Goal: Task Accomplishment & Management: Manage account settings

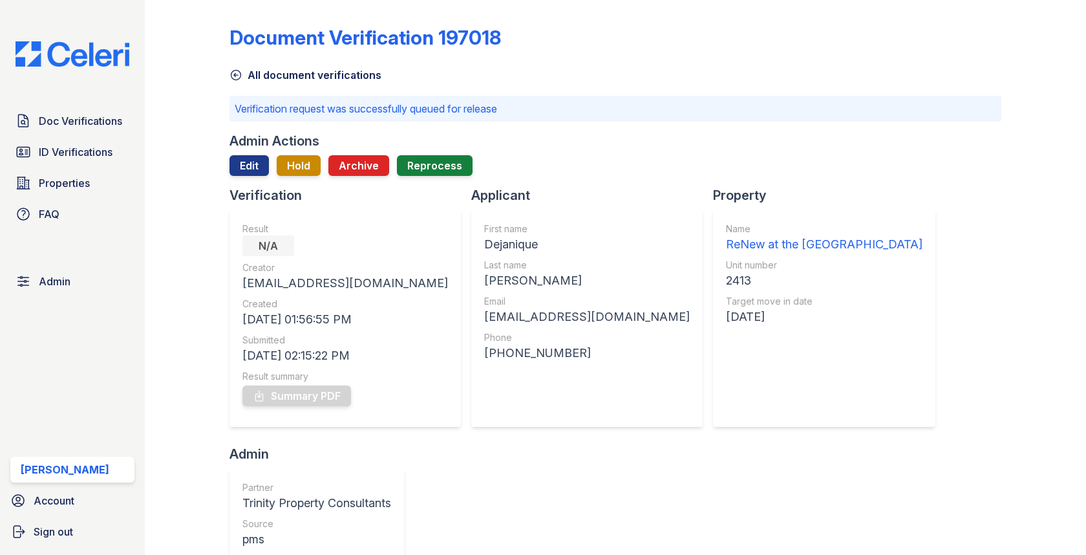
click at [97, 118] on span "Doc Verifications" at bounding box center [80, 121] width 83 height 16
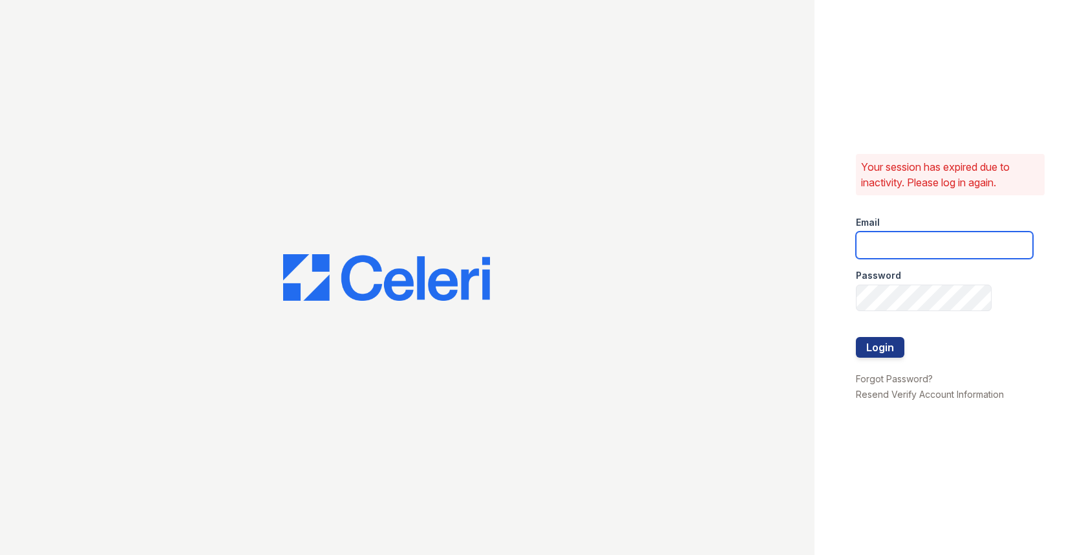
click at [927, 240] on input "email" at bounding box center [944, 244] width 177 height 27
click at [984, 241] on input "email" at bounding box center [944, 244] width 177 height 27
click at [0, 554] on com-1password-button at bounding box center [0, 555] width 0 height 0
type input "max@getceleri.com"
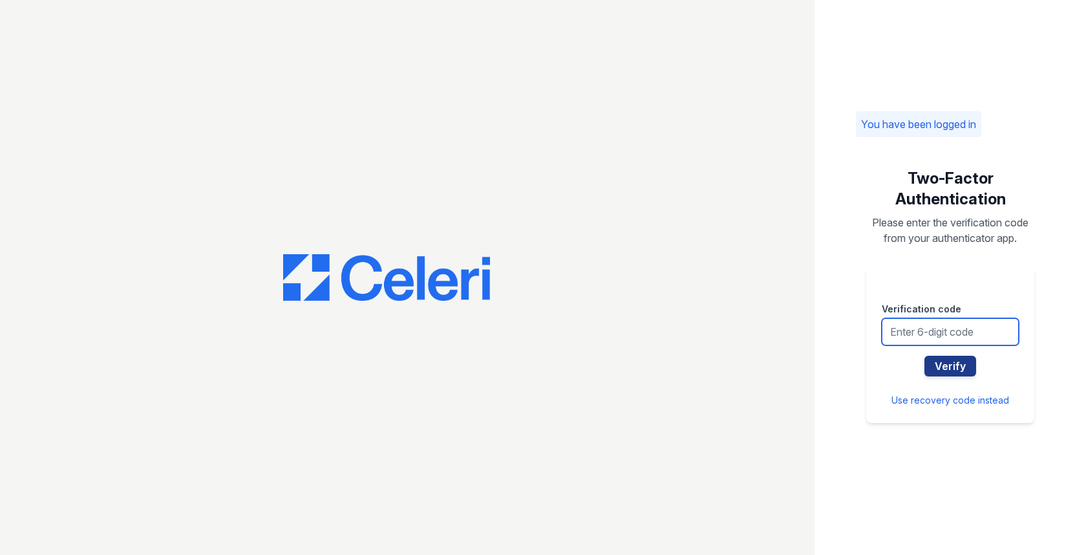
click at [940, 338] on input "text" at bounding box center [950, 331] width 137 height 27
type input "418241"
click at [925, 356] on button "Verify" at bounding box center [951, 366] width 52 height 21
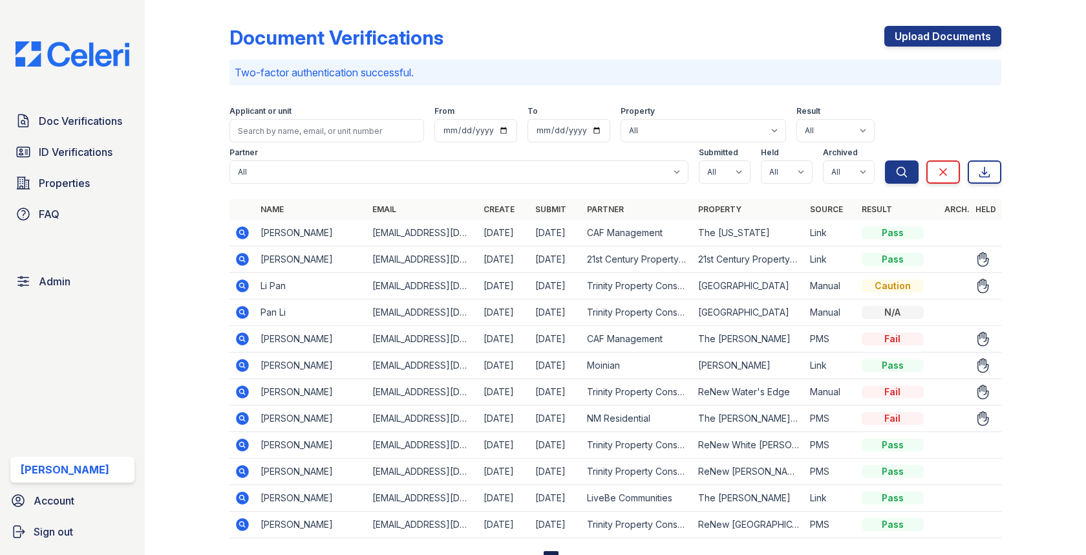
click at [245, 388] on icon at bounding box center [243, 391] width 13 height 13
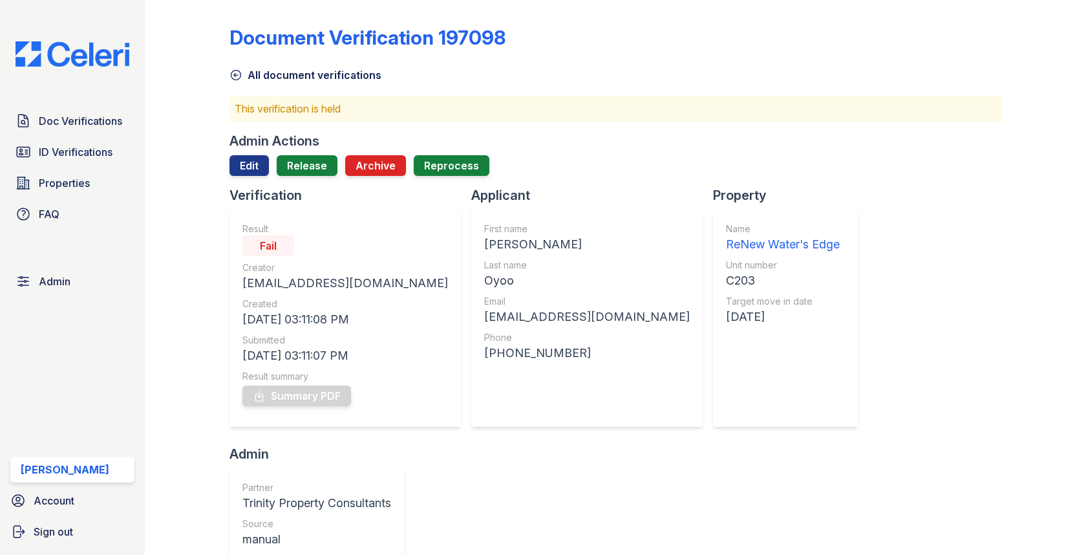
scroll to position [344, 0]
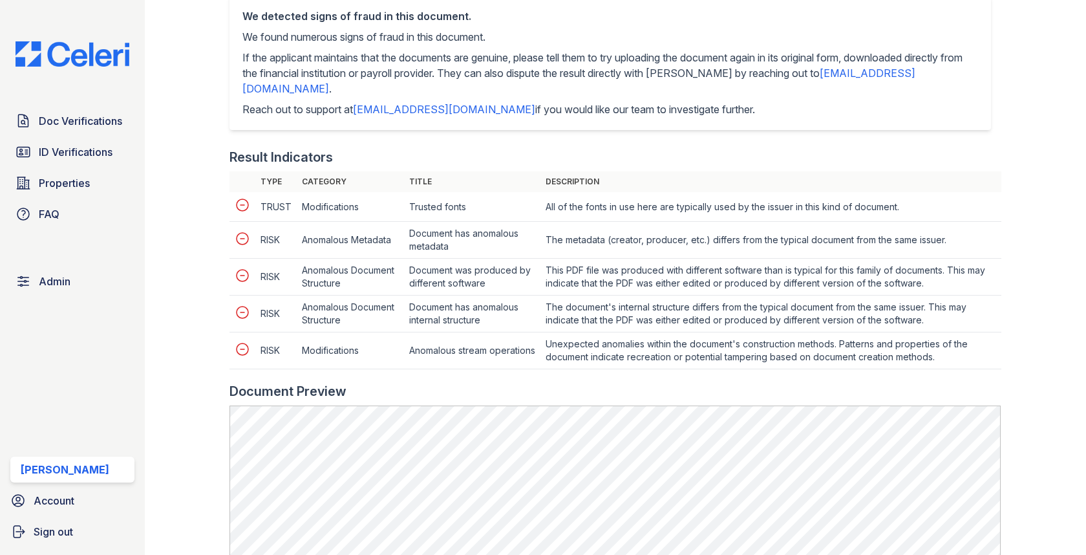
scroll to position [781, 0]
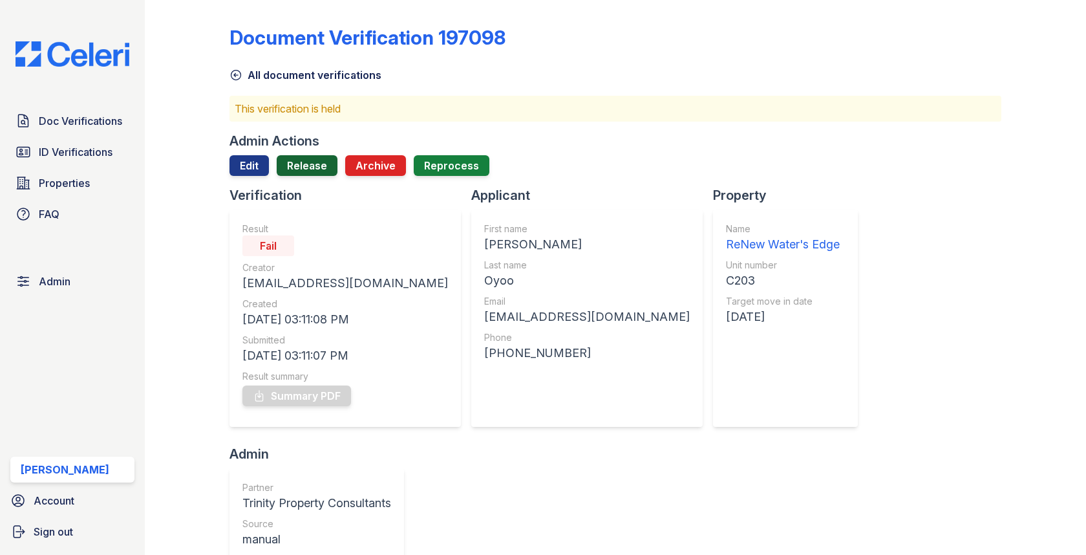
click at [311, 156] on link "Release" at bounding box center [307, 165] width 61 height 21
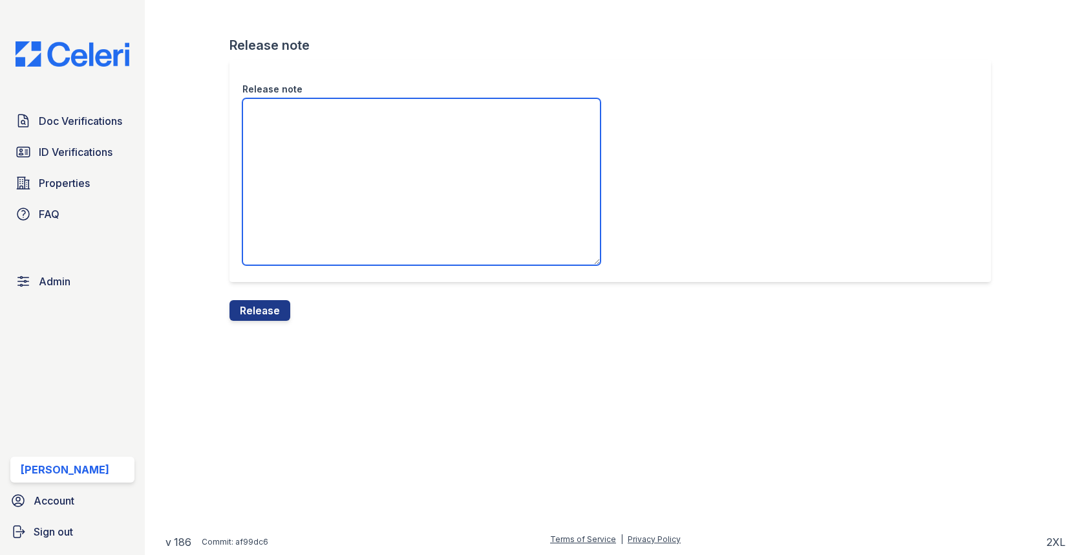
click at [306, 186] on textarea "Release note" at bounding box center [421, 181] width 358 height 167
type textarea "."
type textarea "a"
type textarea "."
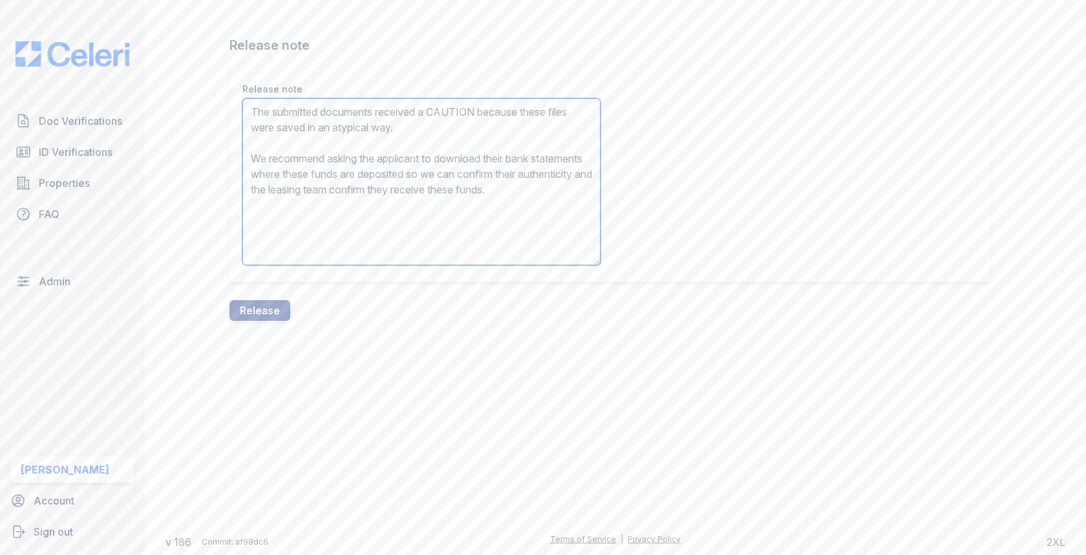
click at [427, 111] on textarea "The submitted documents received a CAUTION because these files were saved in an…" at bounding box center [421, 181] width 358 height 167
click at [438, 111] on textarea "The submitted documents received a CAUTION because these files were saved in an…" at bounding box center [421, 181] width 358 height 167
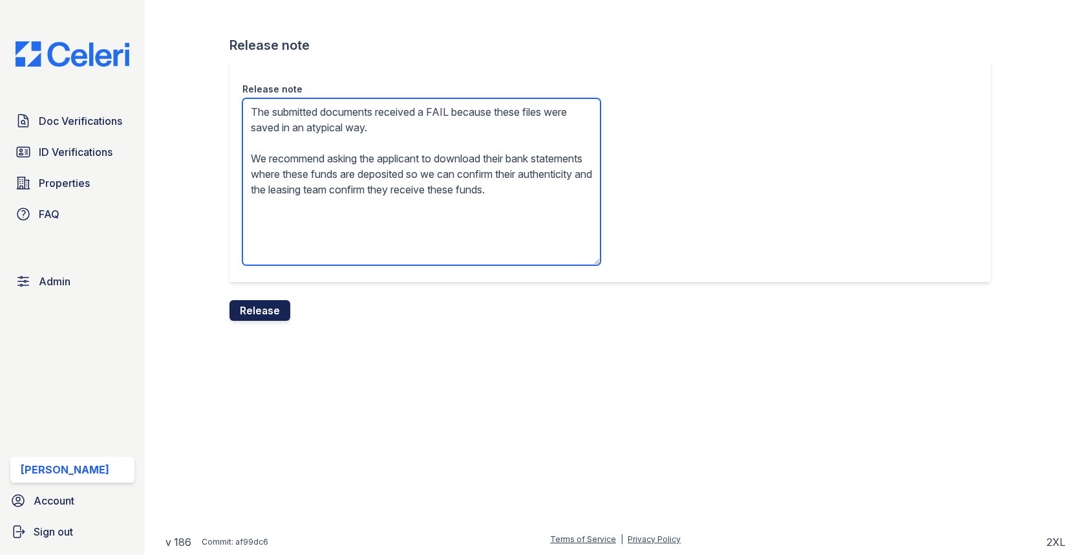
type textarea "The submitted documents received a FAIL because these files were saved in an at…"
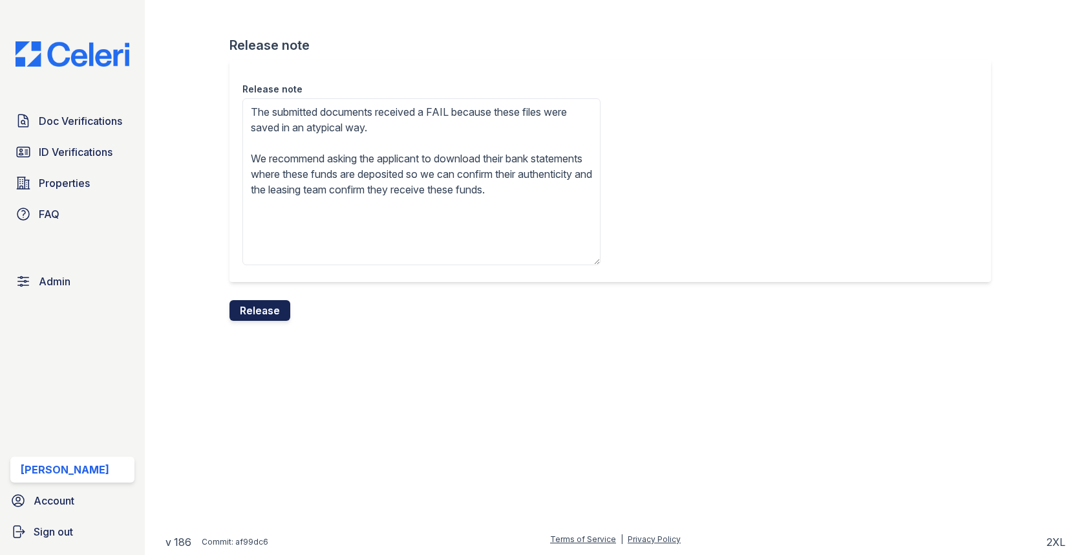
click at [264, 311] on button "Release" at bounding box center [260, 310] width 61 height 21
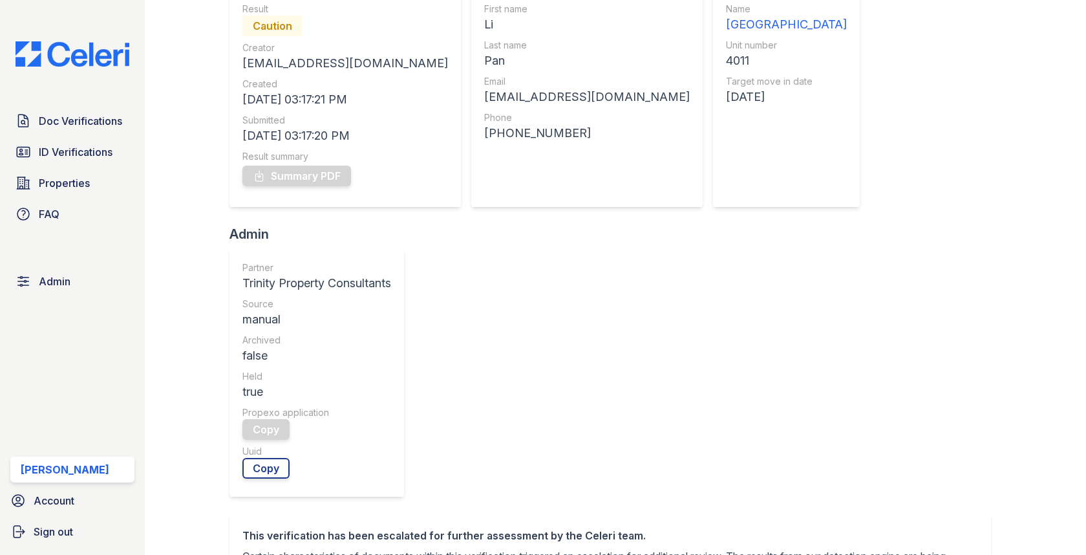
scroll to position [365, 0]
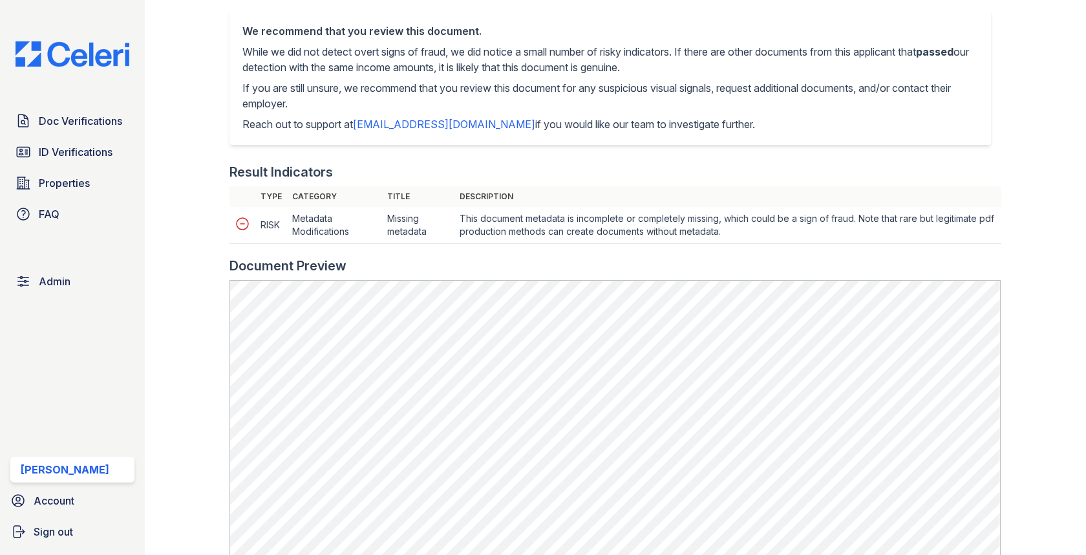
scroll to position [573, 0]
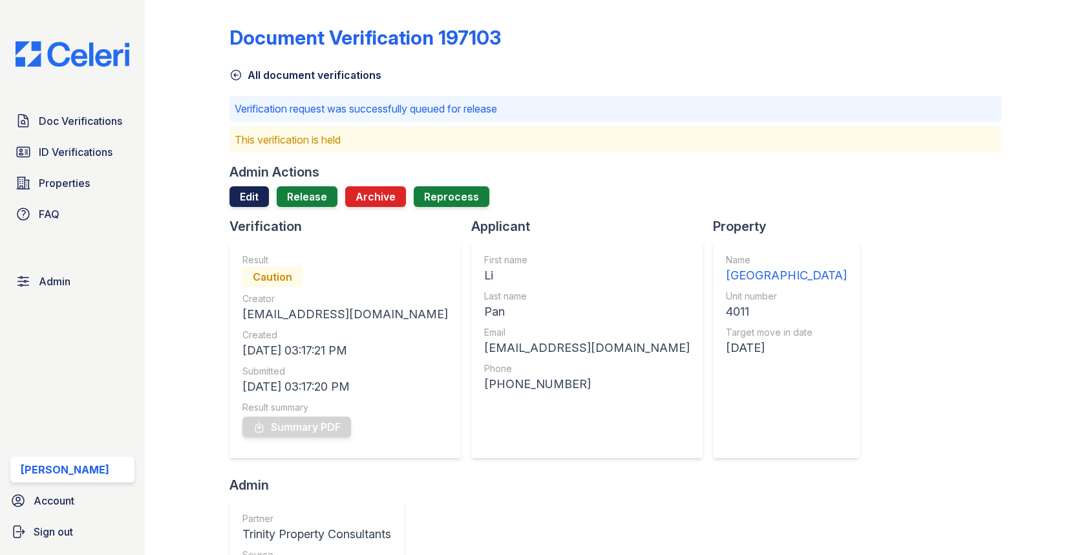
click at [244, 194] on link "Edit" at bounding box center [249, 196] width 39 height 21
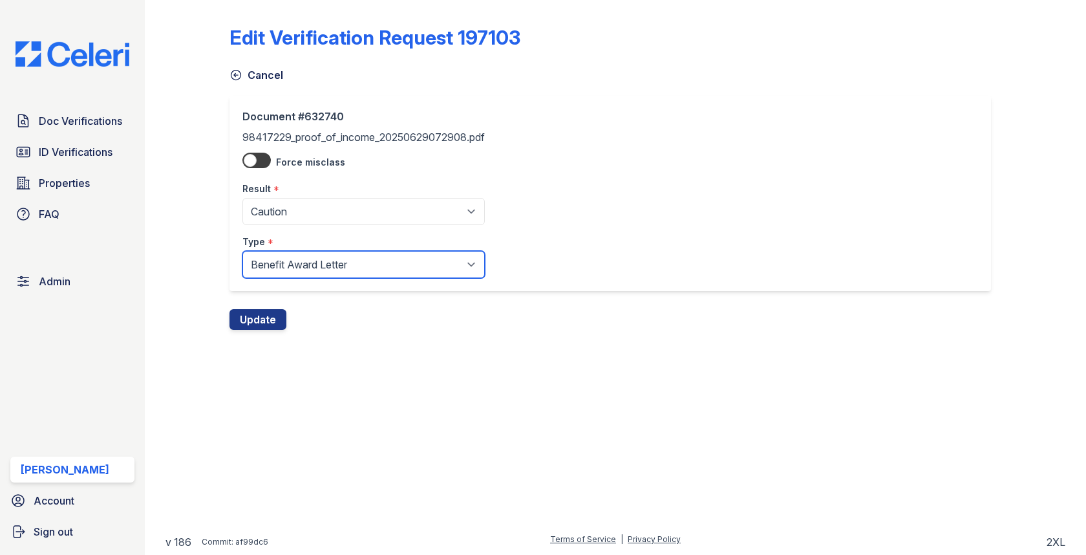
click at [296, 259] on select "Paystub Bank Statement Offer Letter Tax Documents Benefit Award Letter Investme…" at bounding box center [363, 264] width 242 height 27
select select "tax_documents"
click at [255, 324] on button "Update" at bounding box center [258, 319] width 57 height 21
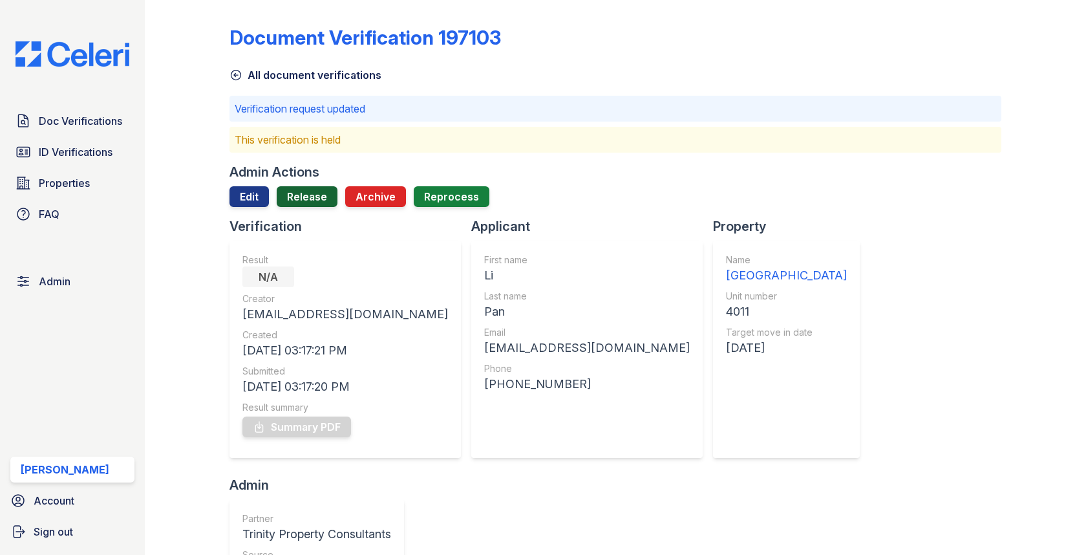
click at [305, 193] on link "Release" at bounding box center [307, 196] width 61 height 21
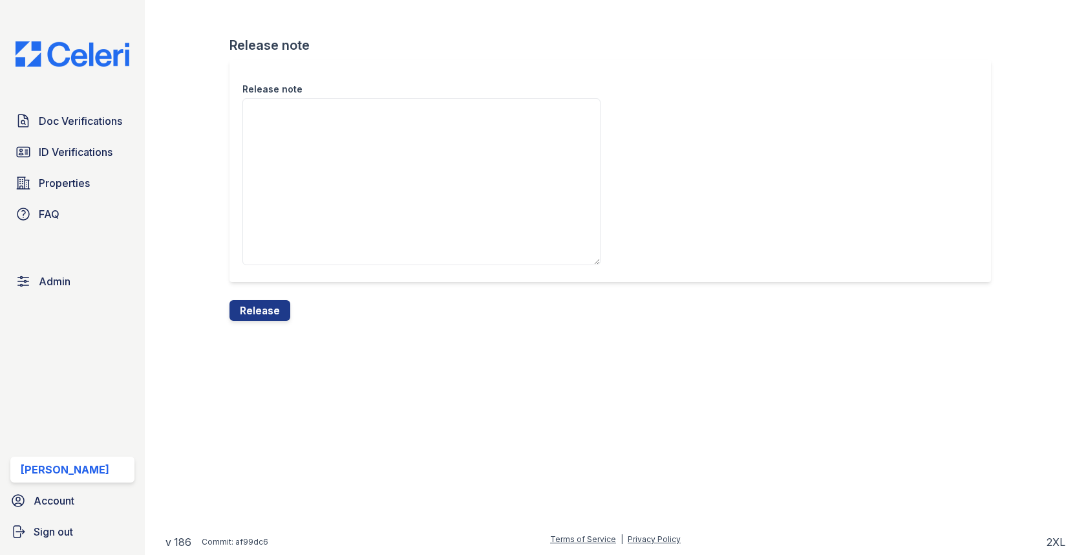
click at [256, 298] on div "Release note" at bounding box center [615, 179] width 771 height 241
click at [256, 304] on button "Release" at bounding box center [260, 310] width 61 height 21
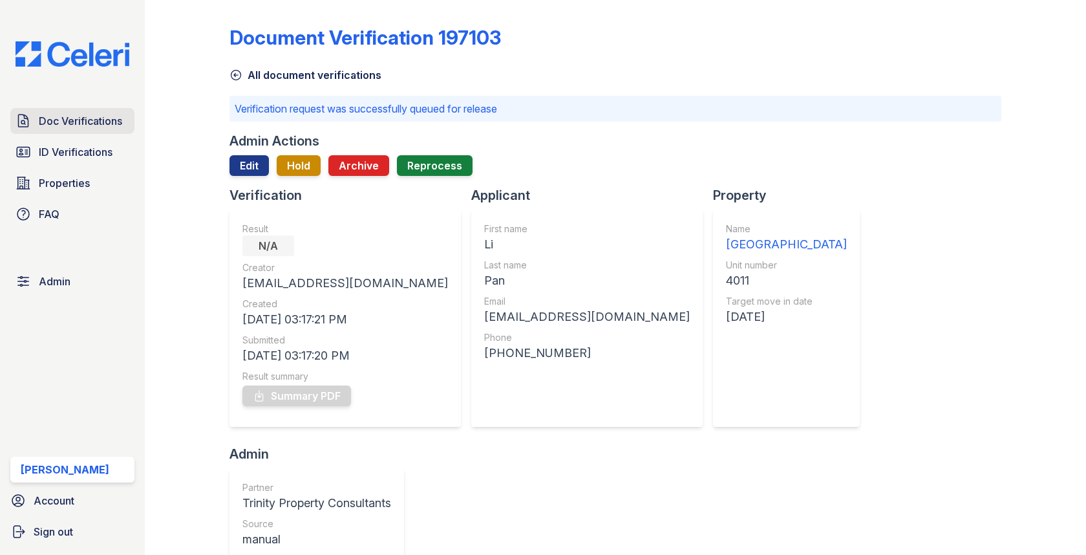
click at [78, 114] on span "Doc Verifications" at bounding box center [80, 121] width 83 height 16
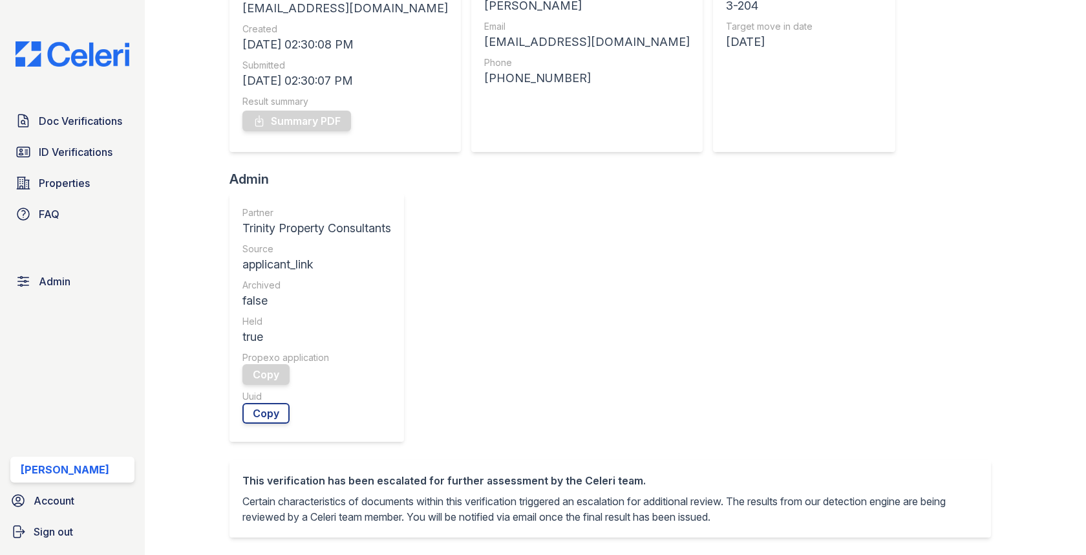
scroll to position [379, 0]
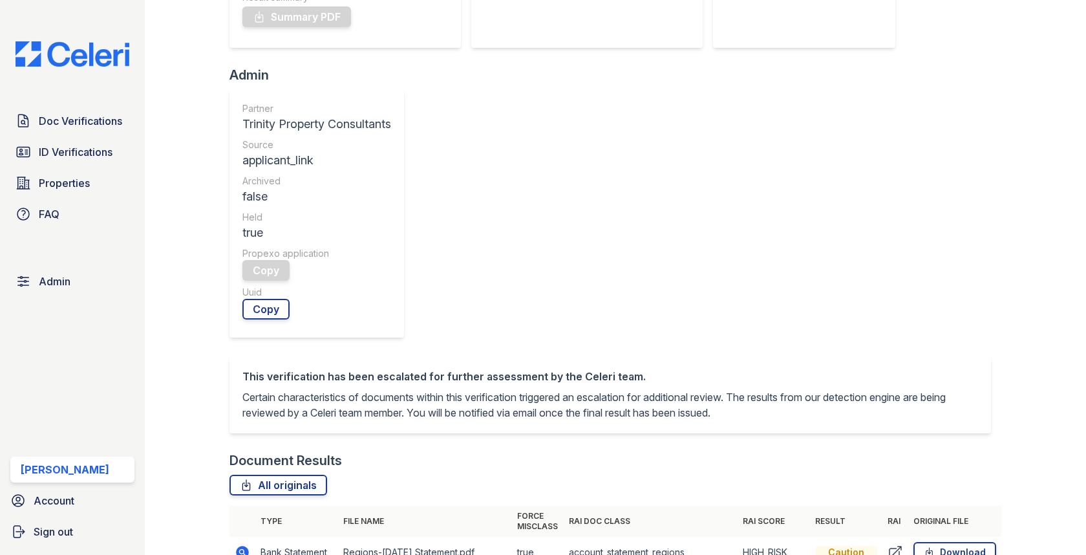
click at [244, 544] on icon at bounding box center [243, 552] width 16 height 16
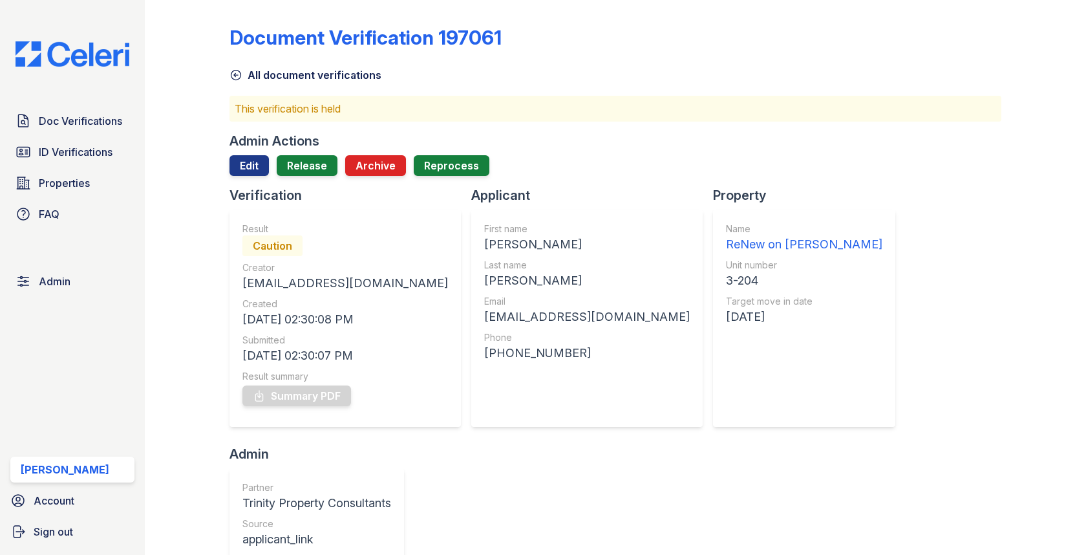
click at [250, 178] on div at bounding box center [615, 181] width 771 height 10
click at [250, 171] on link "Edit" at bounding box center [249, 165] width 39 height 21
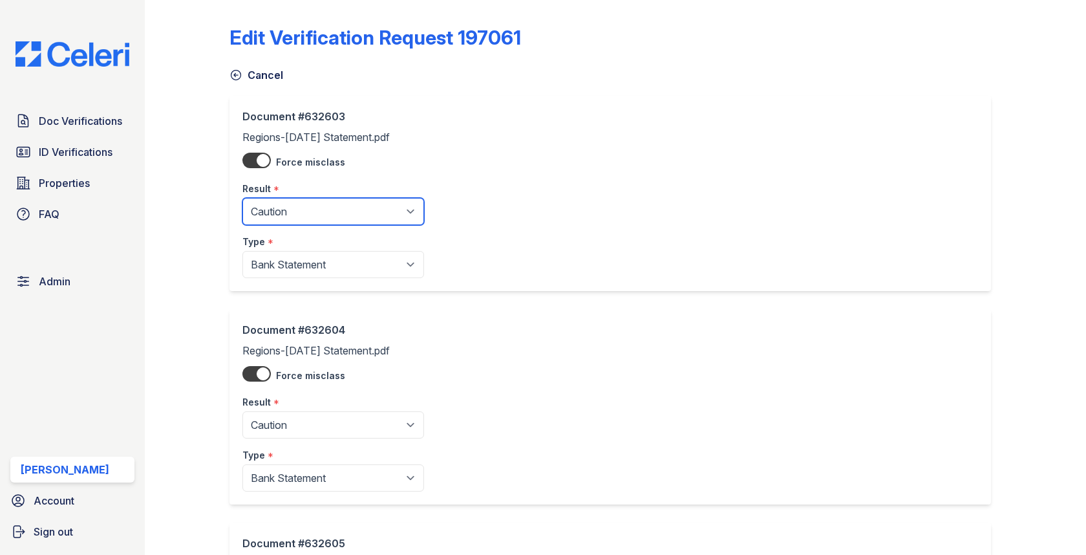
click at [271, 217] on select "Pending Sent Started Processing Pass Fail Caution Error N/A" at bounding box center [333, 211] width 182 height 27
select select "pass"
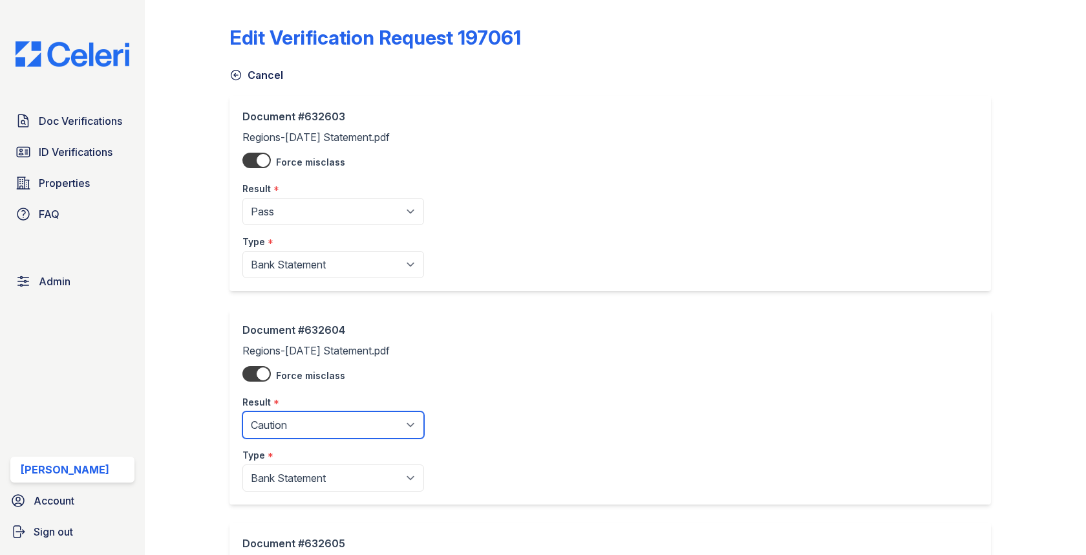
click at [305, 416] on select "Pending Sent Started Processing Pass Fail Caution Error N/A" at bounding box center [333, 424] width 182 height 27
select select "pass"
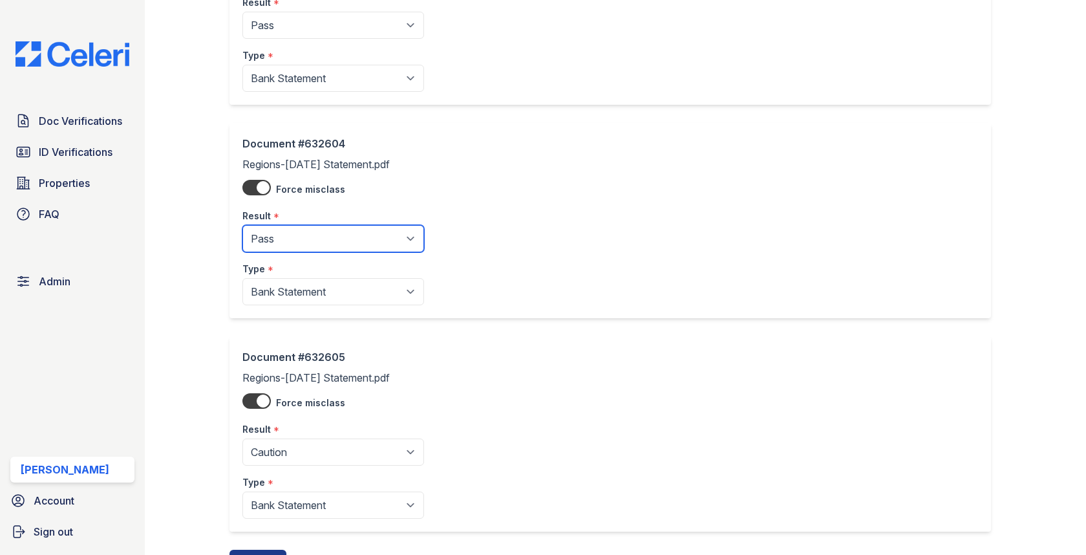
scroll to position [216, 0]
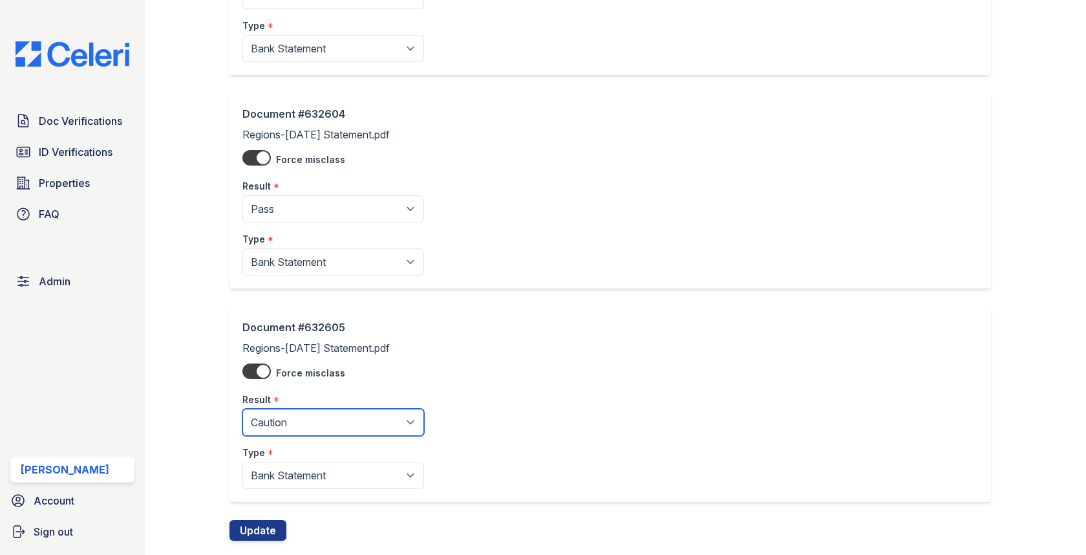
click at [306, 415] on select "Pending Sent Started Processing Pass Fail Caution Error N/A" at bounding box center [333, 422] width 182 height 27
select select "pass"
click at [265, 520] on button "Update" at bounding box center [258, 530] width 57 height 21
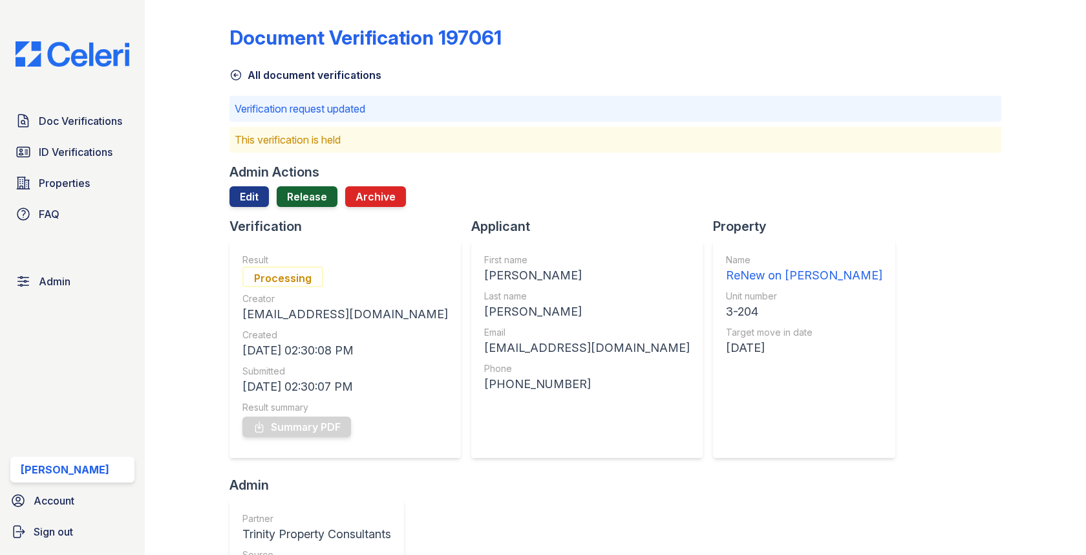
click at [298, 193] on link "Release" at bounding box center [307, 196] width 61 height 21
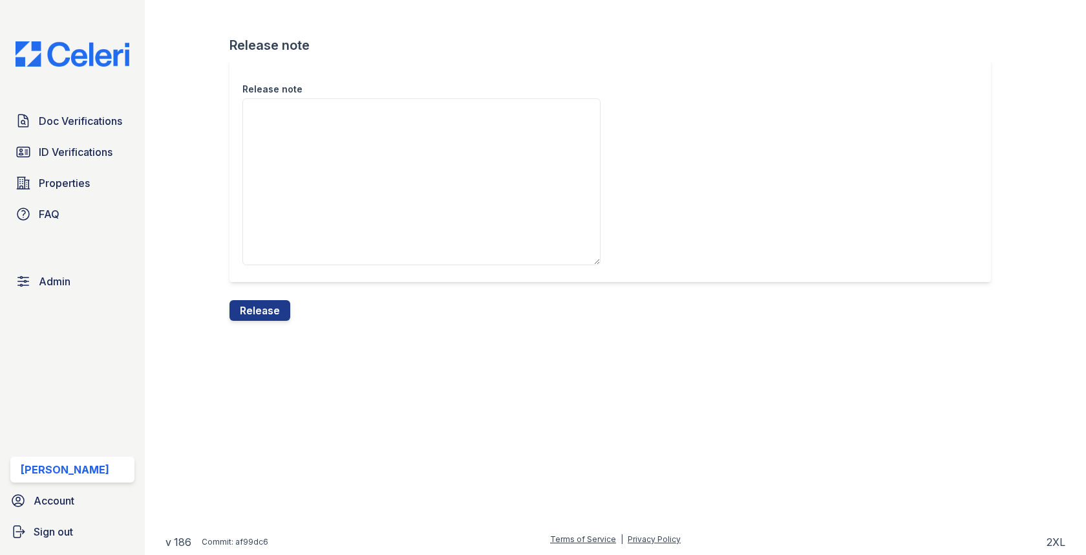
click at [274, 293] on div "Release note" at bounding box center [615, 179] width 771 height 241
click at [268, 310] on button "Release" at bounding box center [260, 310] width 61 height 21
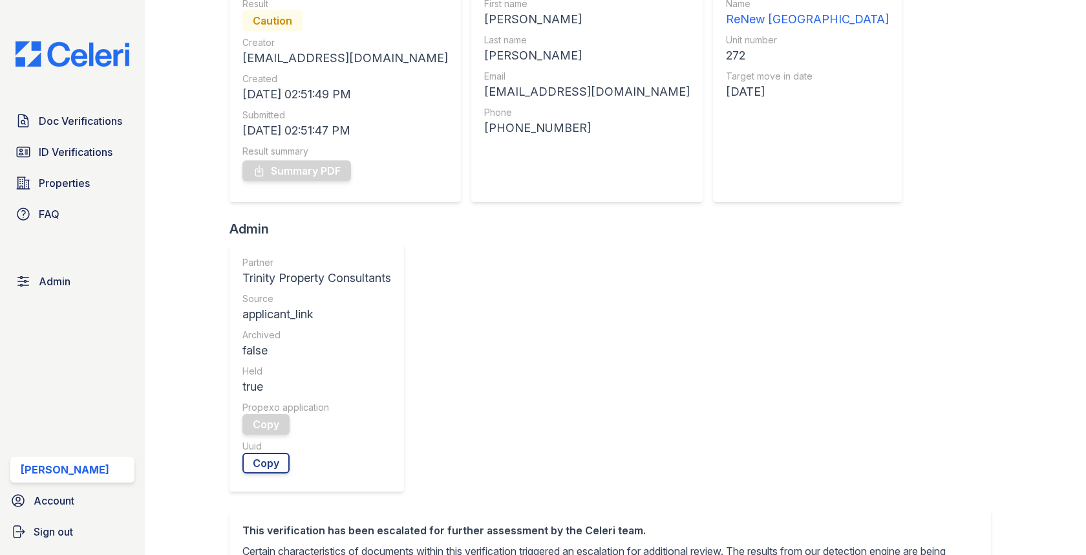
scroll to position [384, 0]
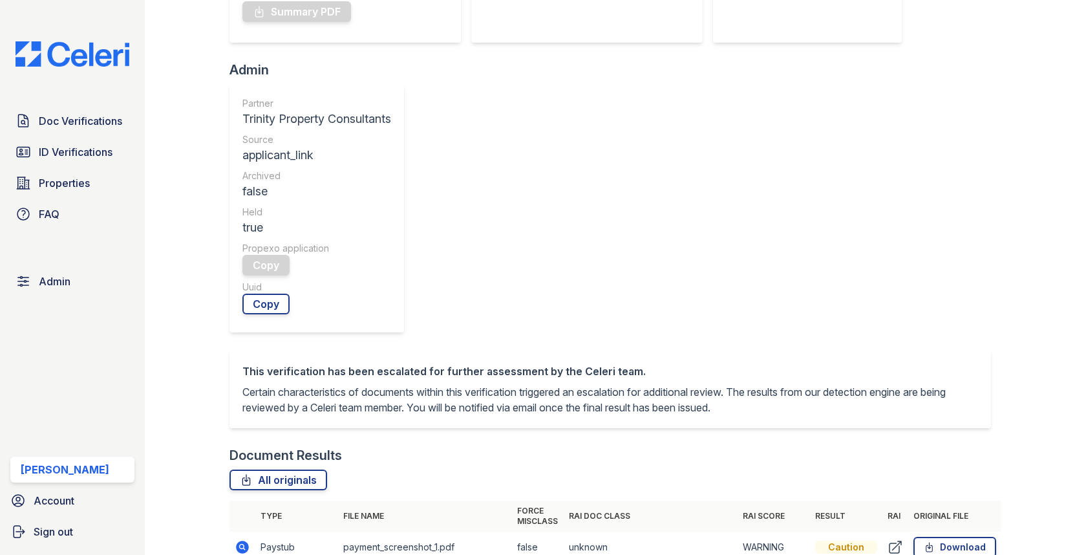
click at [240, 539] on icon at bounding box center [243, 547] width 16 height 16
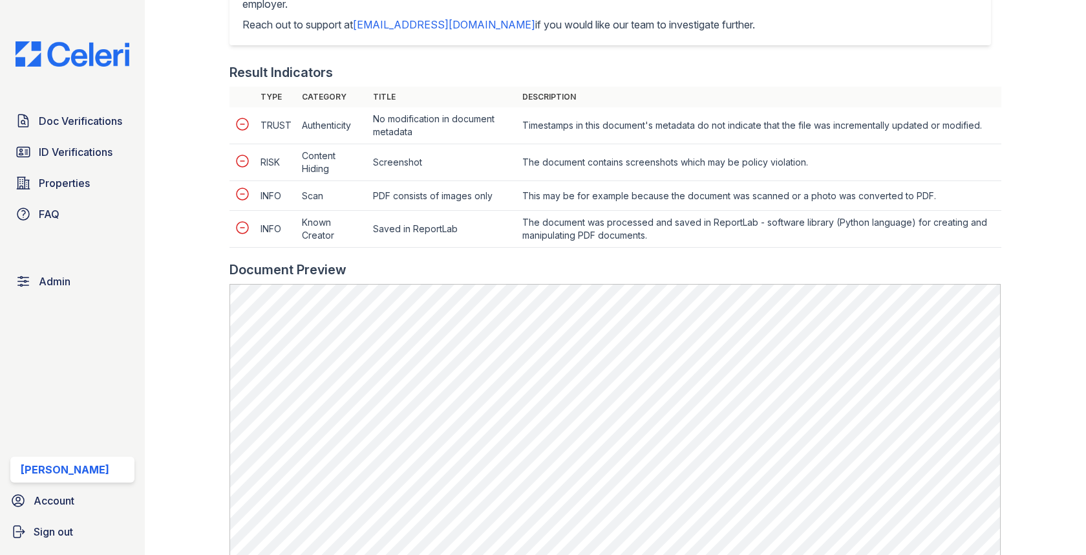
scroll to position [578, 0]
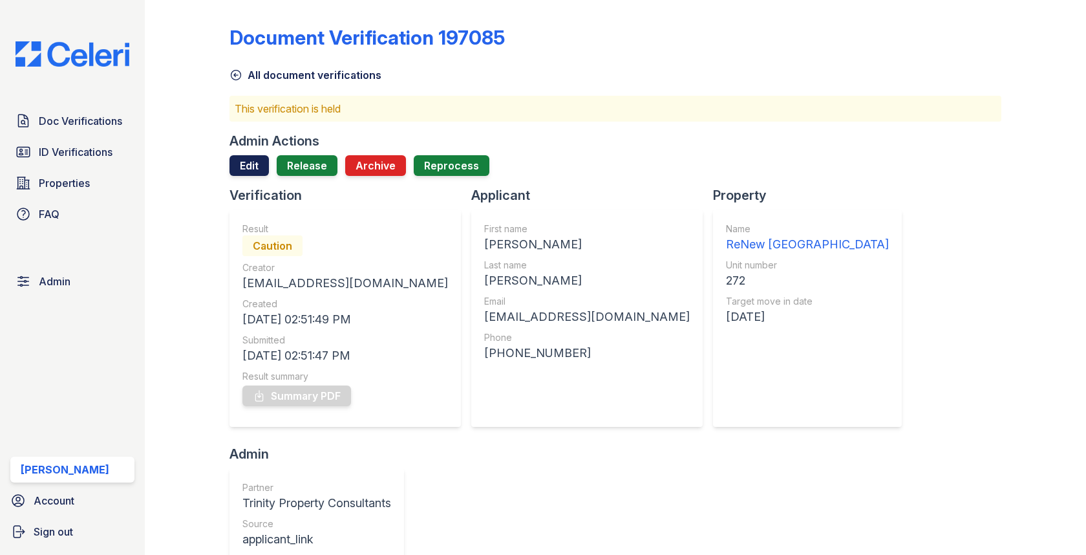
click at [247, 155] on link "Edit" at bounding box center [249, 165] width 39 height 21
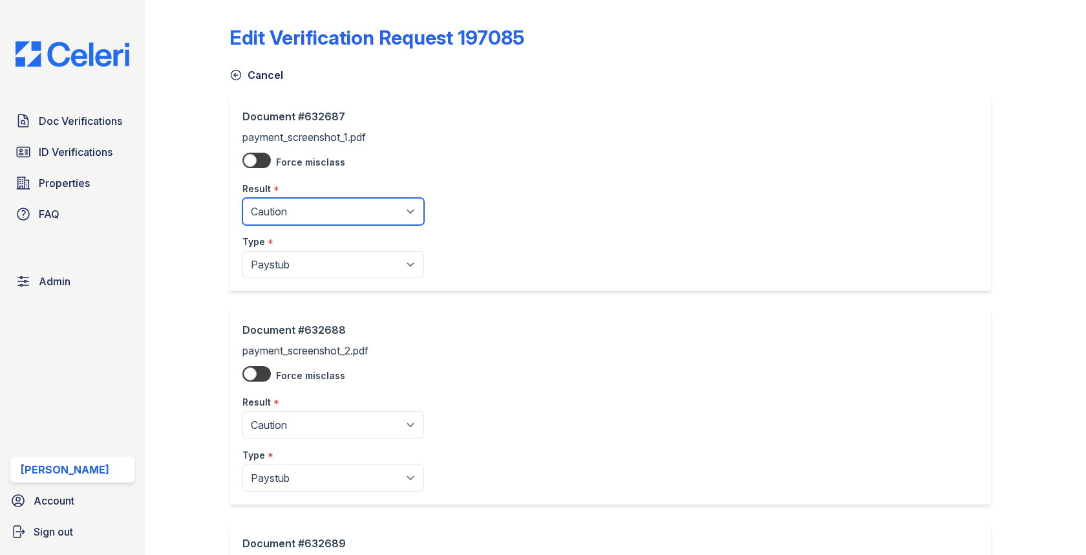
click at [265, 204] on select "Pending Sent Started Processing Pass Fail Caution Error N/A" at bounding box center [333, 211] width 182 height 27
select select "fail"
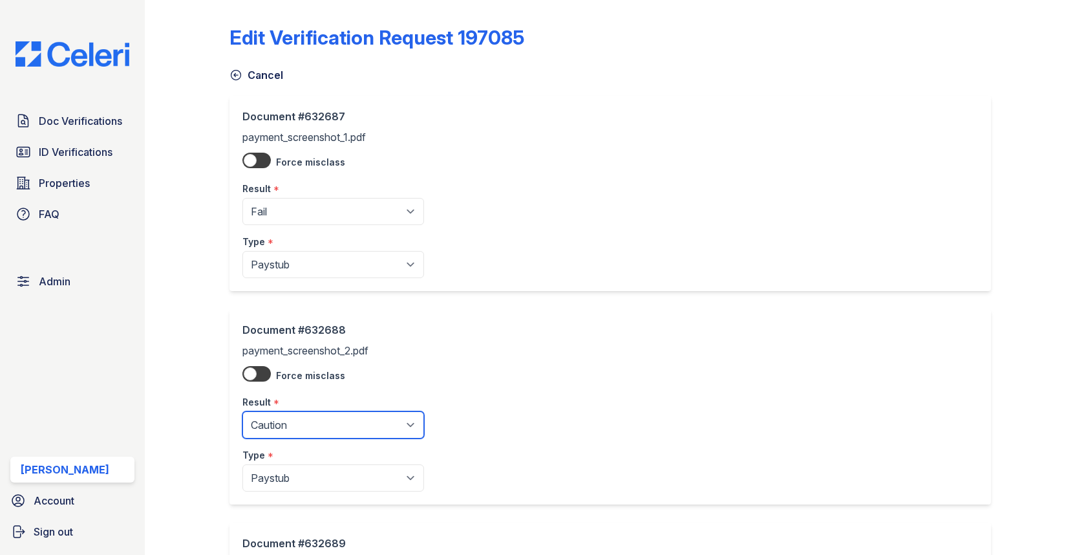
click at [329, 424] on select "Pending Sent Started Processing Pass Fail Caution Error N/A" at bounding box center [333, 424] width 182 height 27
select select "fail"
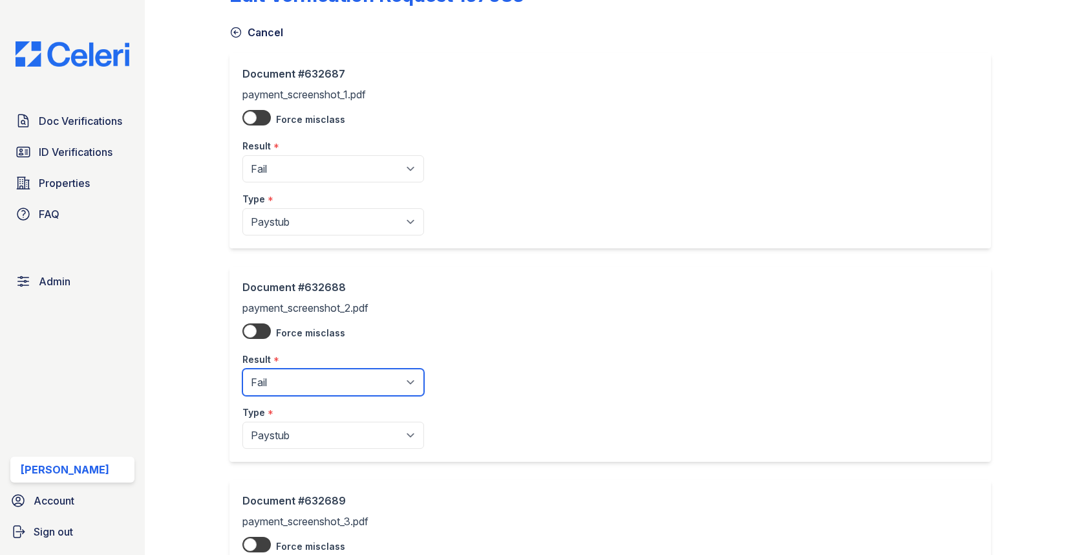
scroll to position [157, 0]
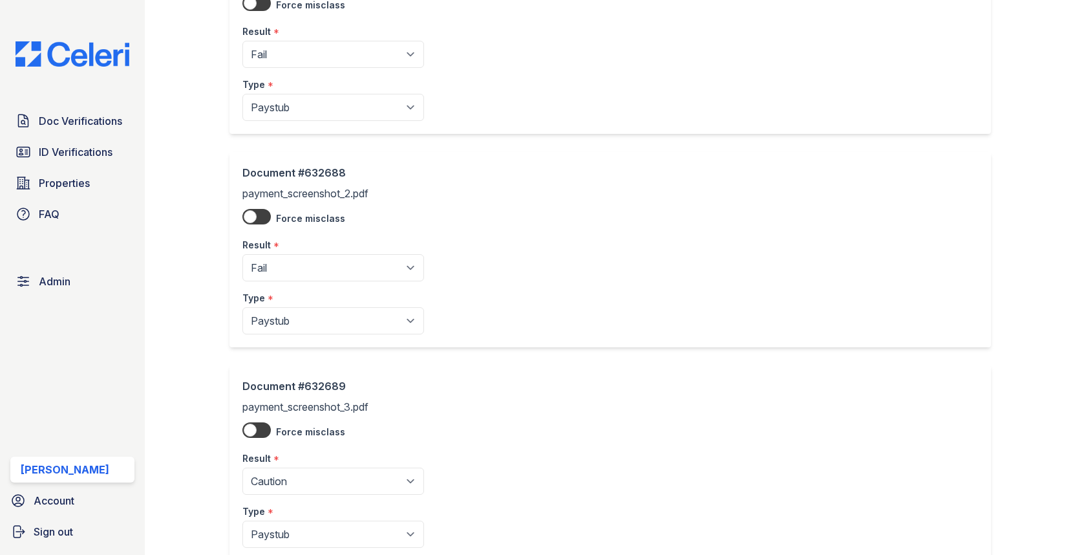
click at [306, 455] on div "Result *" at bounding box center [333, 455] width 182 height 26
click at [306, 475] on select "Pending Sent Started Processing Pass Fail Caution Error N/A" at bounding box center [333, 480] width 182 height 27
select select "fail"
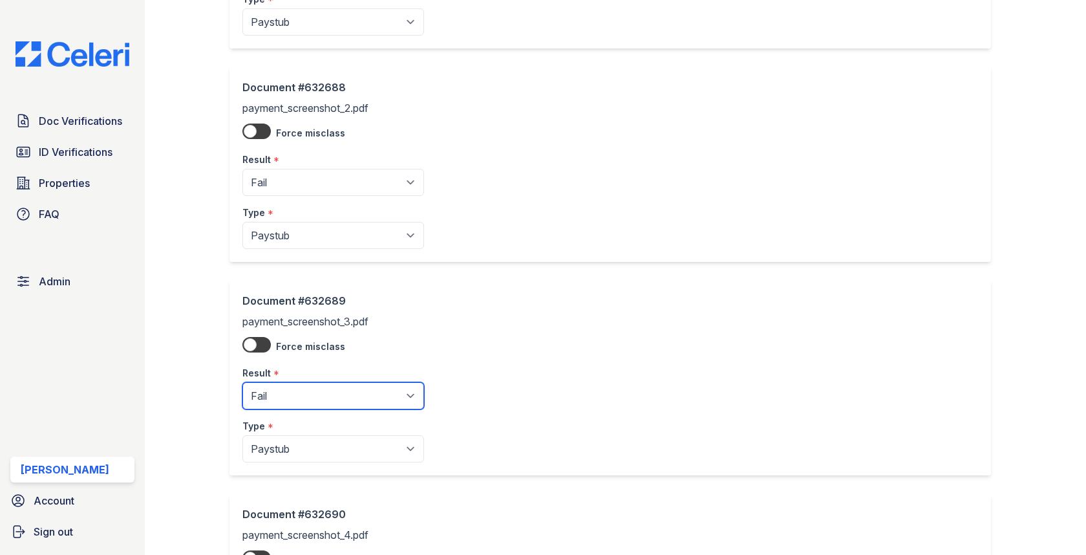
scroll to position [455, 0]
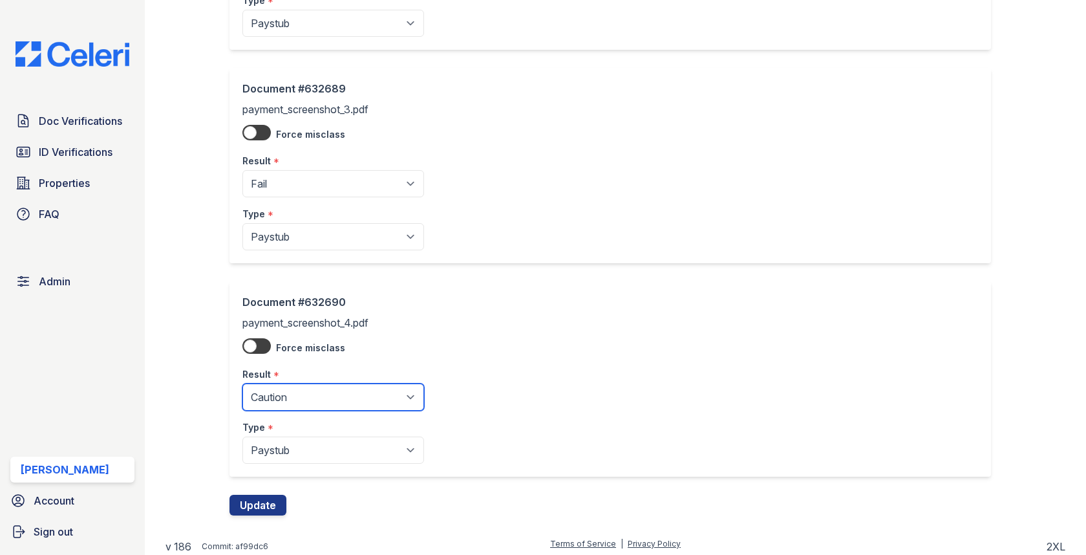
click at [301, 403] on select "Pending Sent Started Processing Pass Fail Caution Error N/A" at bounding box center [333, 396] width 182 height 27
select select "fail"
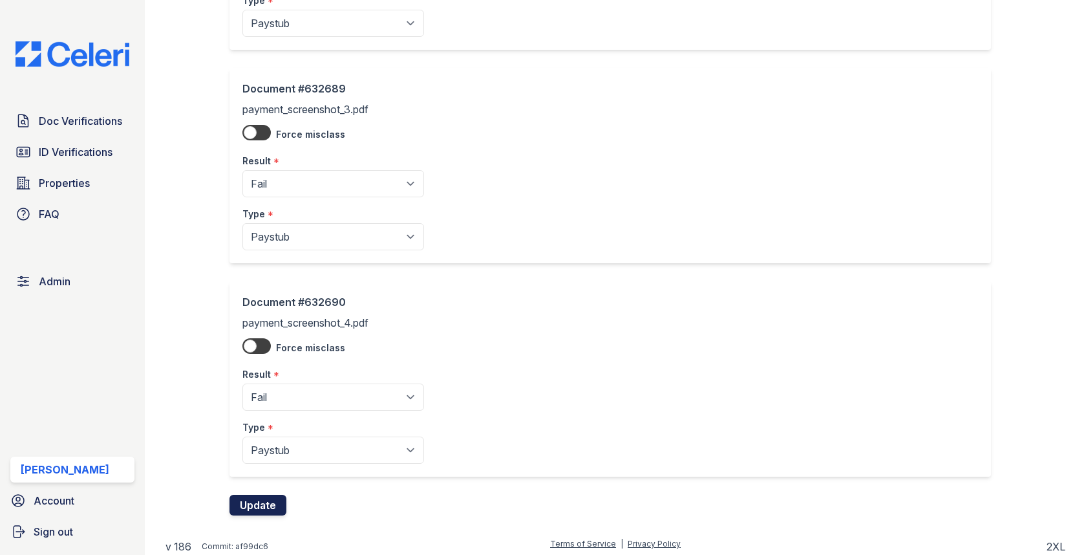
click at [259, 502] on button "Update" at bounding box center [258, 505] width 57 height 21
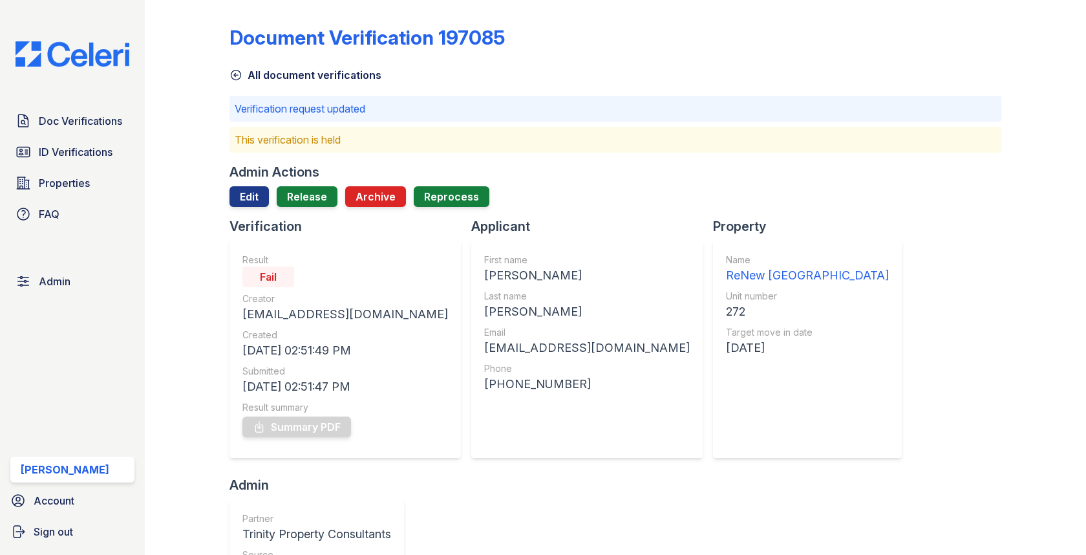
click at [306, 210] on div at bounding box center [615, 212] width 771 height 10
click at [306, 203] on link "Release" at bounding box center [307, 196] width 61 height 21
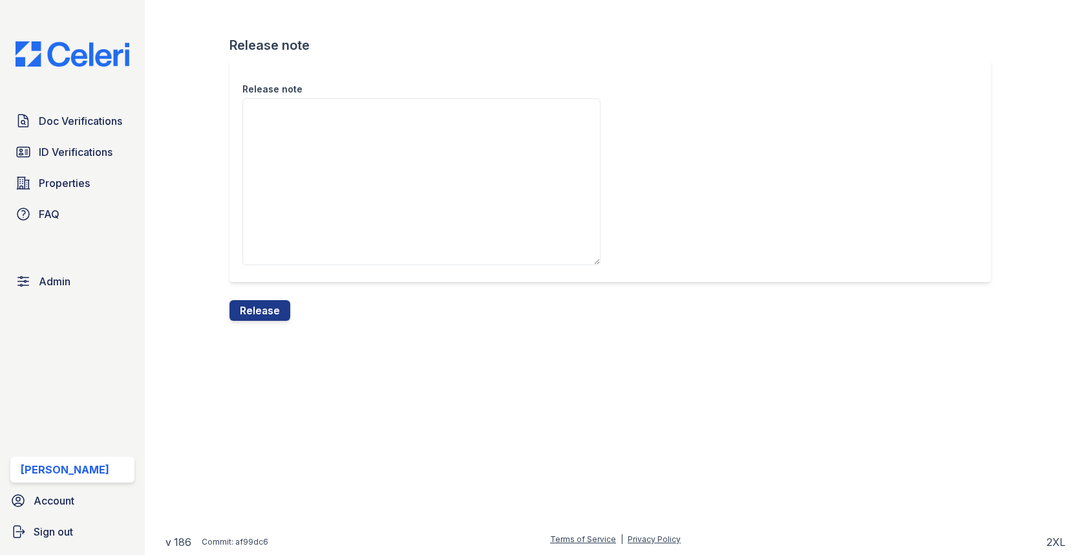
click at [305, 219] on textarea "Release note" at bounding box center [421, 181] width 358 height 167
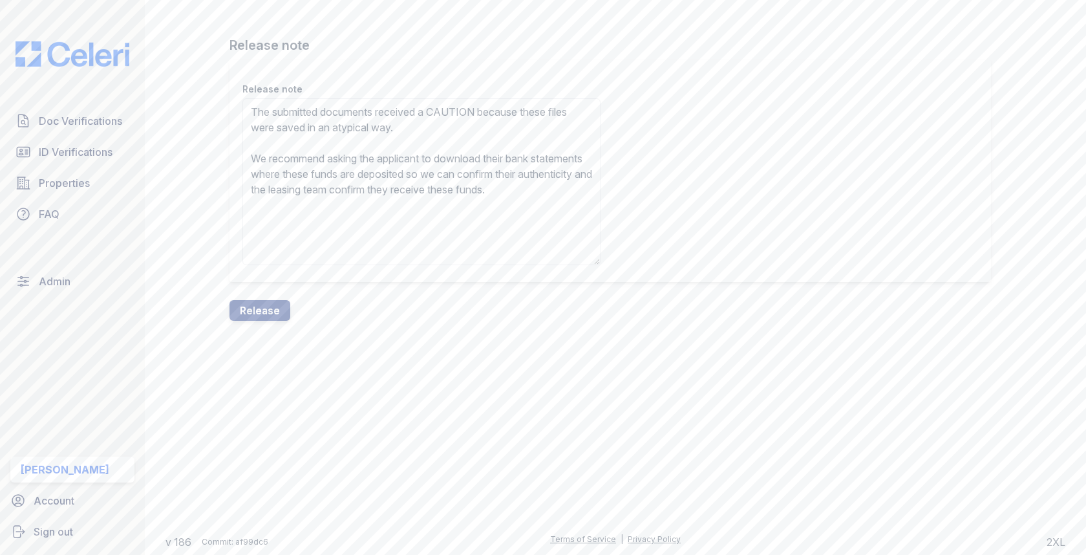
click at [462, 109] on textarea "The submitted documents received a CAUTION because these files were saved in an…" at bounding box center [421, 181] width 358 height 167
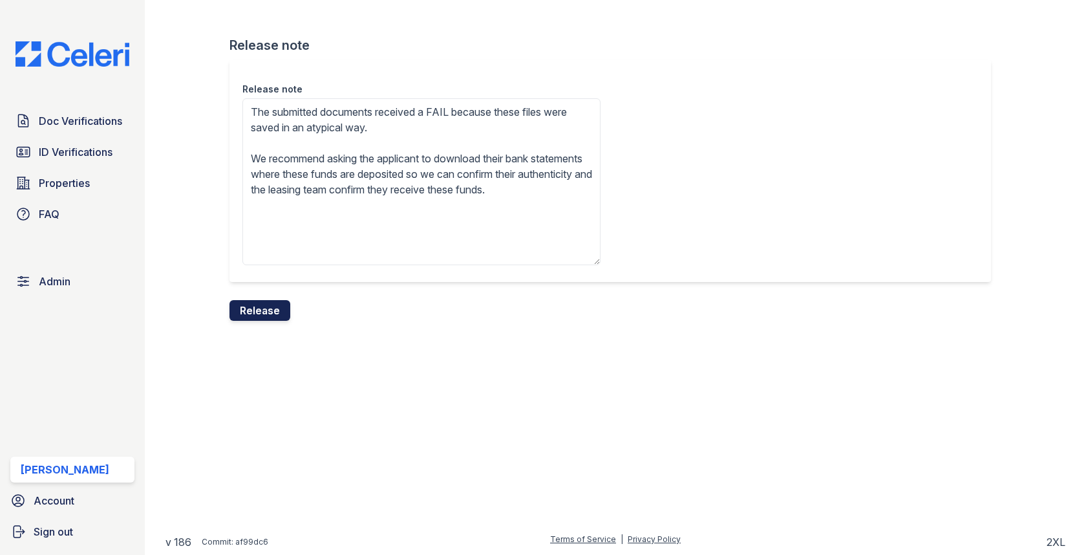
type textarea "The submitted documents received a FAIL because these files were saved in an at…"
click at [264, 317] on button "Release" at bounding box center [260, 310] width 61 height 21
